Goal: Find specific page/section: Find specific page/section

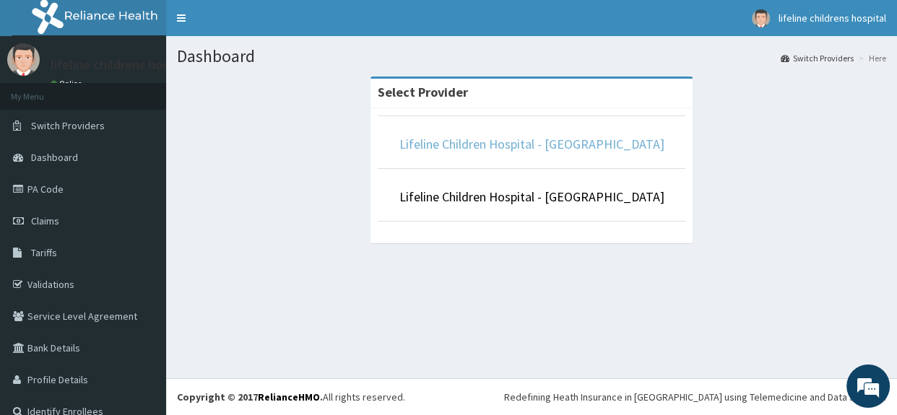
click at [571, 140] on link "Lifeline Children Hospital - [GEOGRAPHIC_DATA]" at bounding box center [532, 144] width 265 height 17
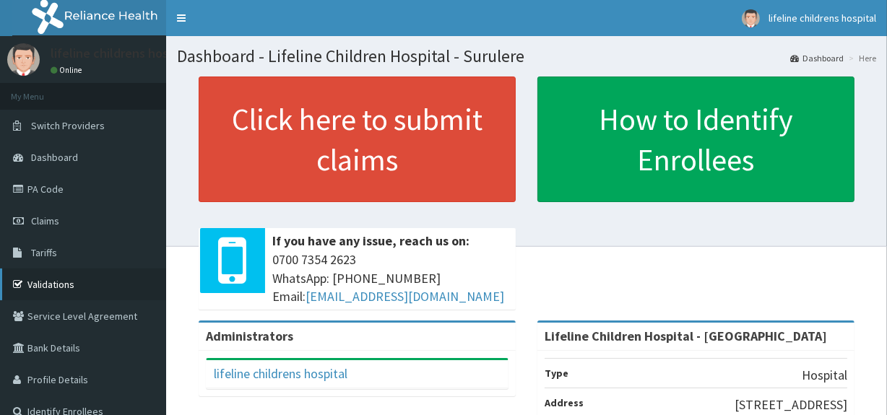
click at [46, 281] on link "Validations" at bounding box center [83, 285] width 166 height 32
